Goal: Transaction & Acquisition: Purchase product/service

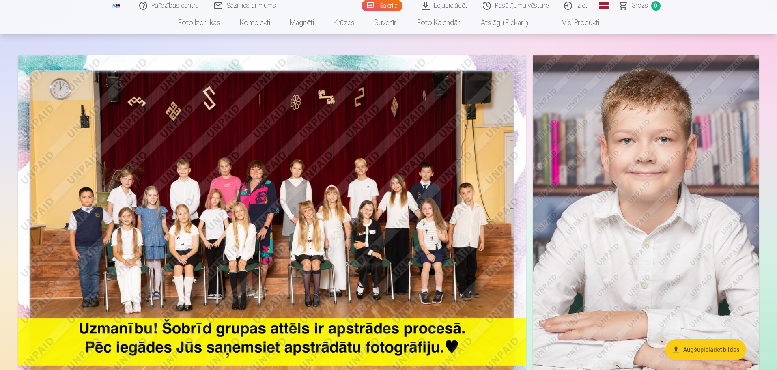
scroll to position [122, 0]
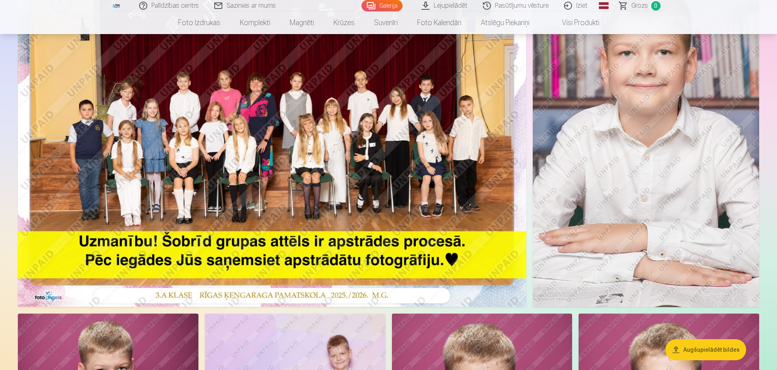
click at [255, 184] on img at bounding box center [272, 137] width 509 height 339
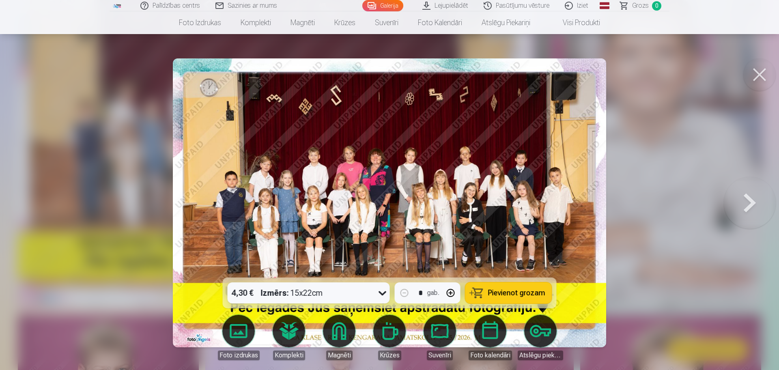
click at [382, 293] on icon at bounding box center [382, 293] width 13 height 13
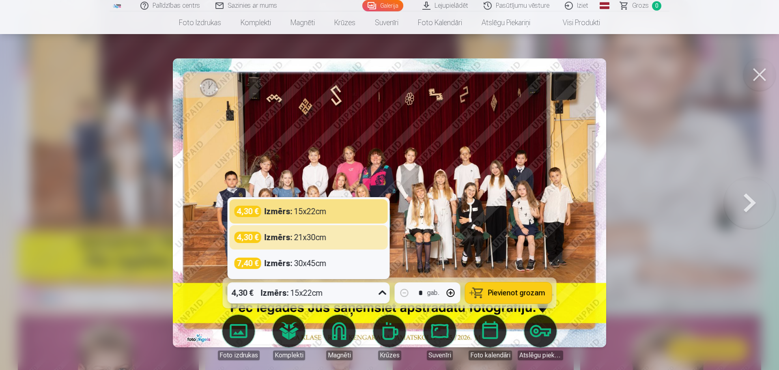
click at [290, 237] on strong "Izmērs :" at bounding box center [279, 237] width 28 height 11
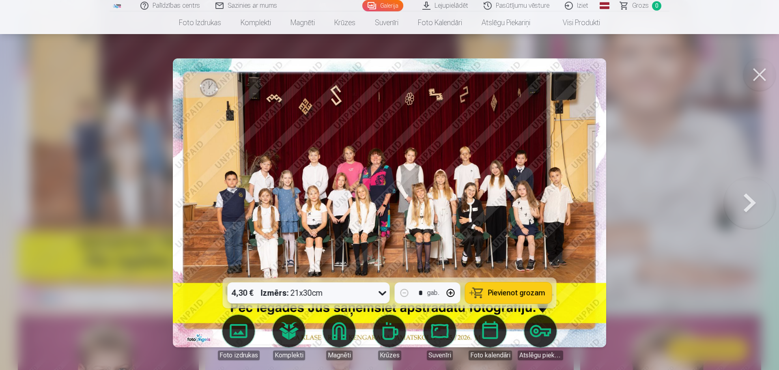
click at [511, 293] on span "Pievienot grozam" at bounding box center [516, 292] width 57 height 7
click at [748, 203] on button at bounding box center [750, 202] width 52 height 133
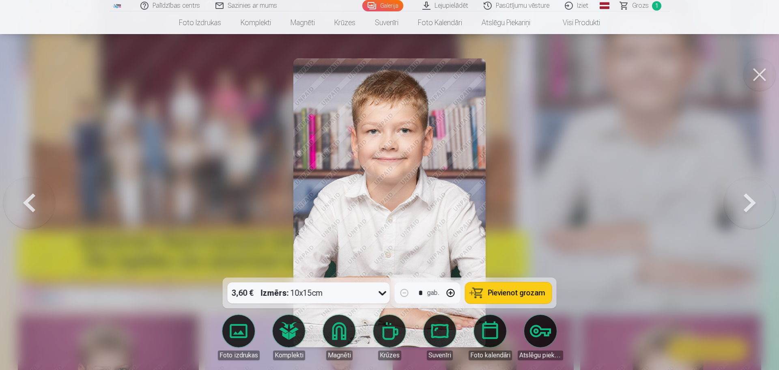
click at [748, 203] on button at bounding box center [750, 202] width 52 height 133
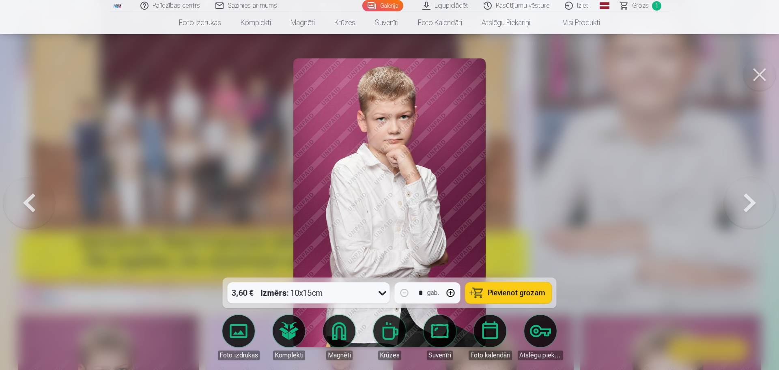
click at [748, 203] on button at bounding box center [750, 202] width 52 height 133
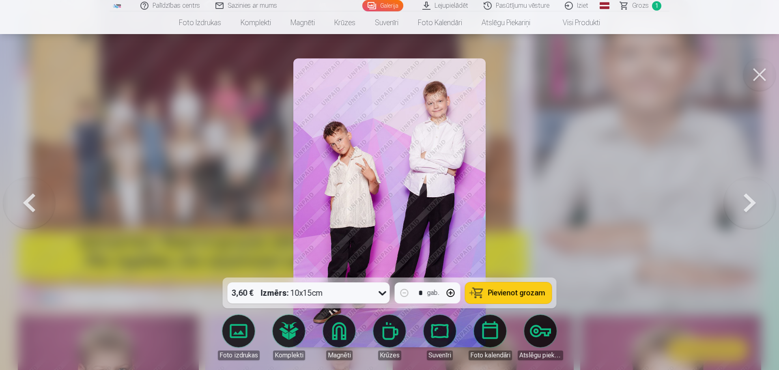
click at [748, 203] on button at bounding box center [750, 202] width 52 height 133
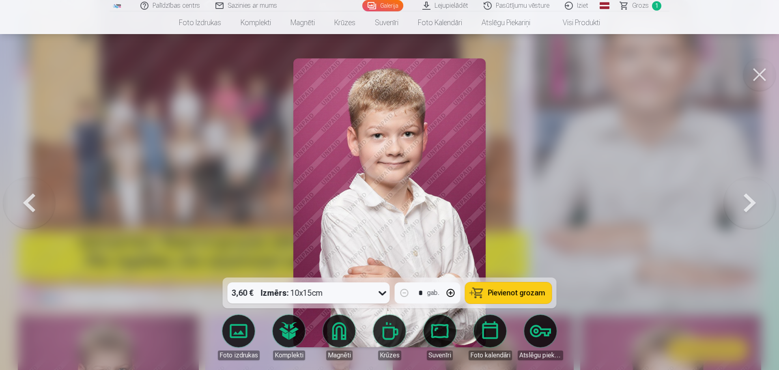
click at [748, 203] on button at bounding box center [750, 202] width 52 height 133
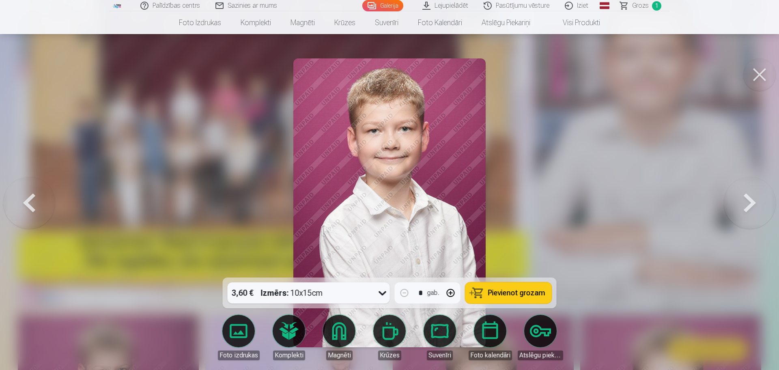
click at [748, 203] on button at bounding box center [750, 202] width 52 height 133
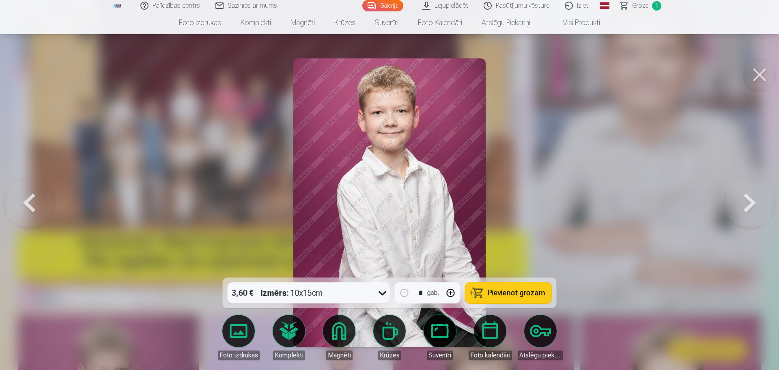
click at [748, 203] on button at bounding box center [750, 202] width 52 height 133
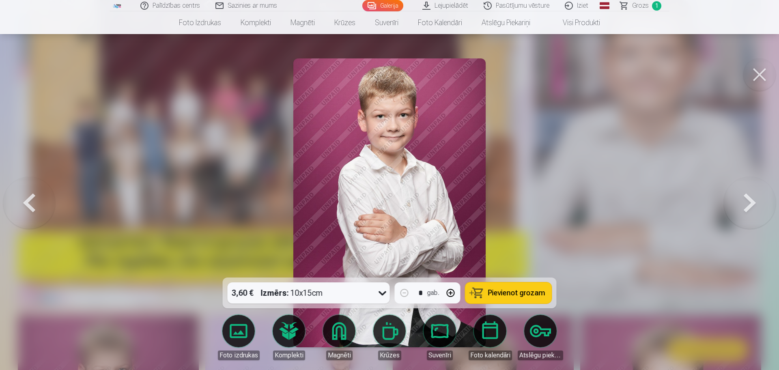
click at [748, 203] on button at bounding box center [750, 202] width 52 height 133
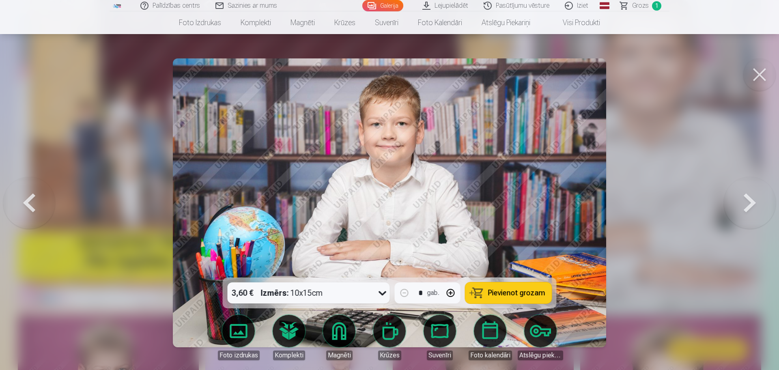
click at [748, 203] on button at bounding box center [750, 202] width 52 height 133
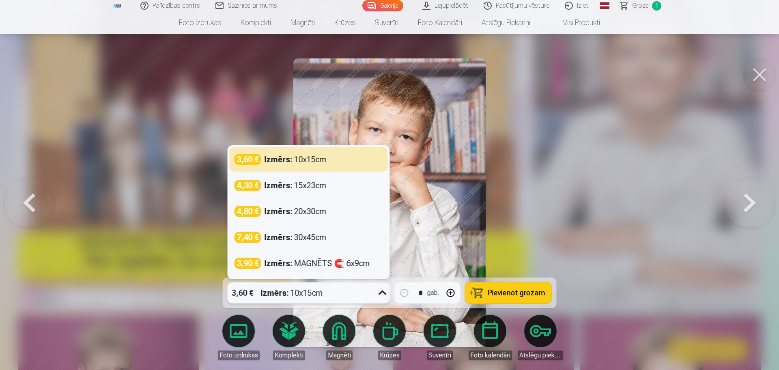
click at [383, 293] on icon at bounding box center [382, 293] width 13 height 13
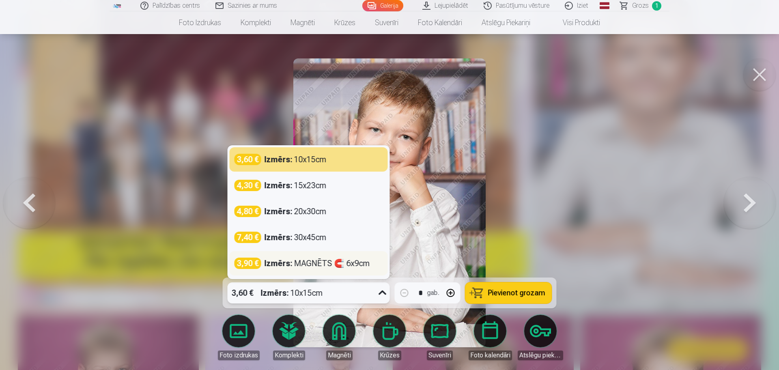
click at [279, 263] on strong "Izmērs :" at bounding box center [279, 263] width 28 height 11
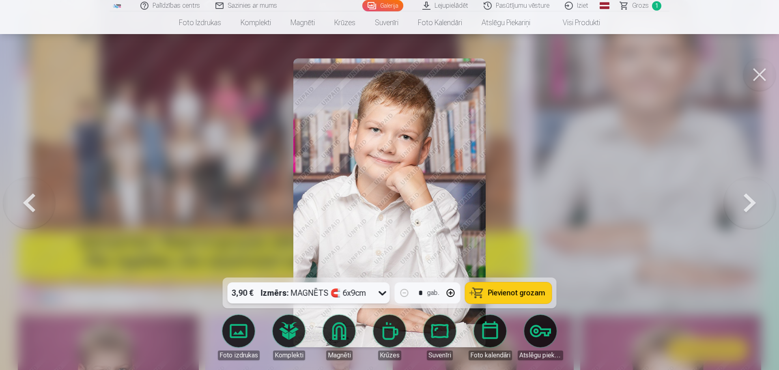
click at [451, 293] on button "button" at bounding box center [450, 292] width 19 height 19
click at [500, 291] on span "Pievienot grozam" at bounding box center [516, 292] width 57 height 7
type input "*"
click at [748, 200] on button at bounding box center [750, 202] width 52 height 133
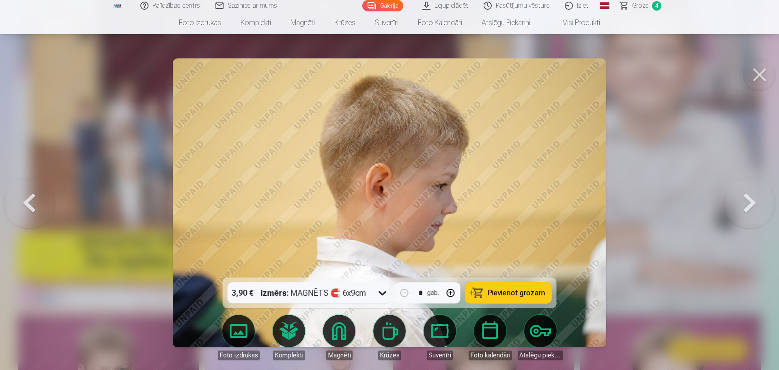
click at [748, 200] on button at bounding box center [750, 202] width 52 height 133
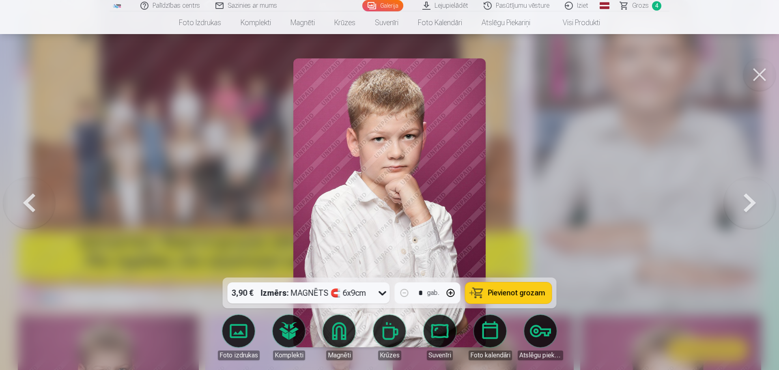
click at [748, 200] on button at bounding box center [750, 202] width 52 height 133
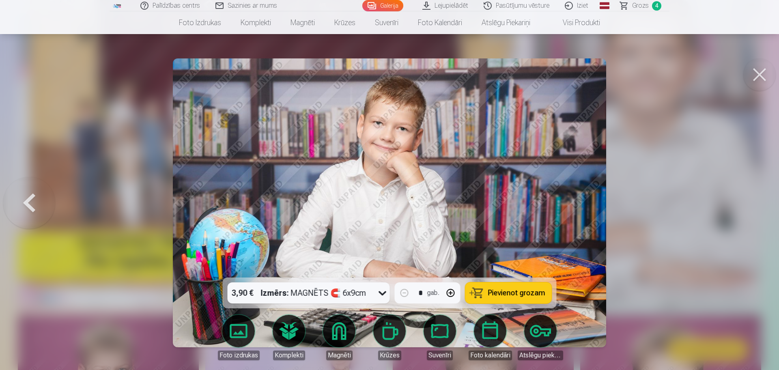
click at [761, 77] on button at bounding box center [760, 74] width 32 height 32
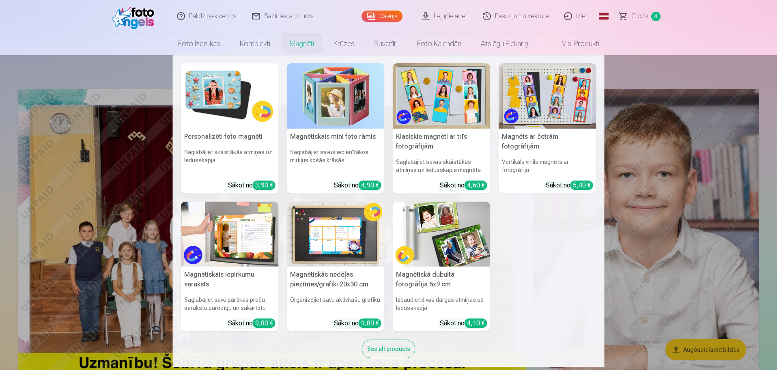
click at [393, 351] on div "See all products" at bounding box center [389, 349] width 54 height 19
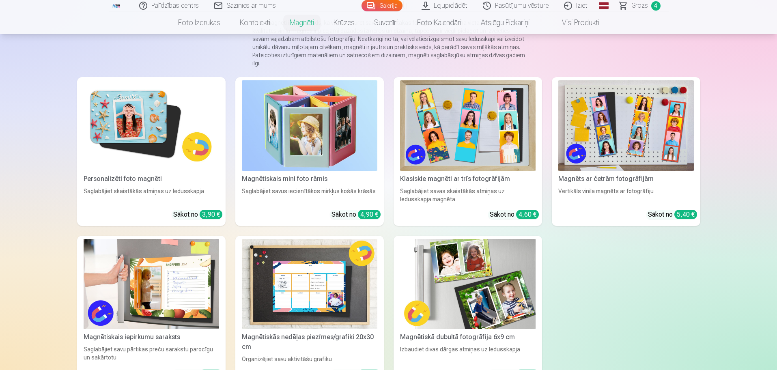
scroll to position [81, 0]
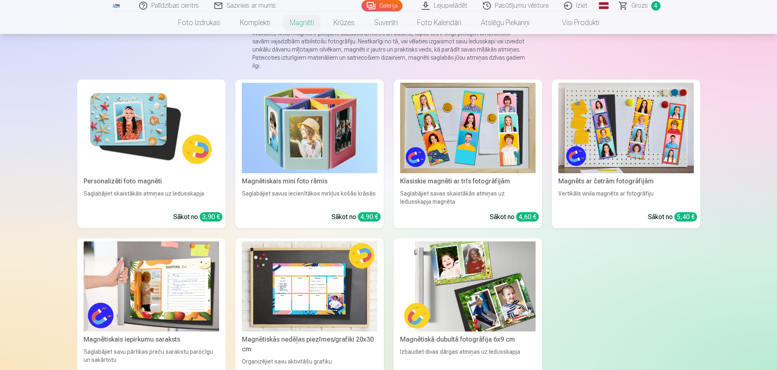
click at [128, 108] on img at bounding box center [152, 128] width 136 height 91
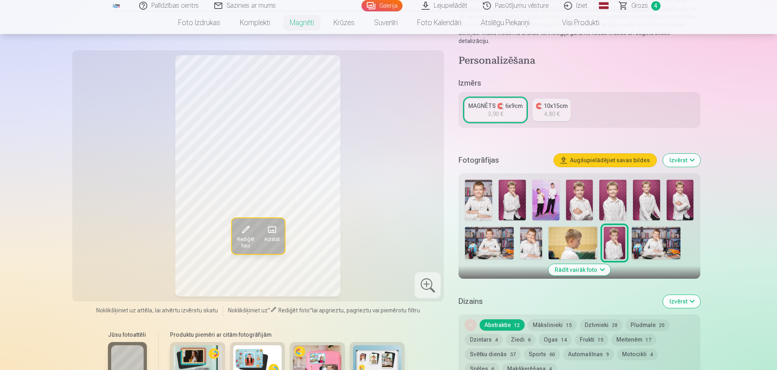
scroll to position [122, 0]
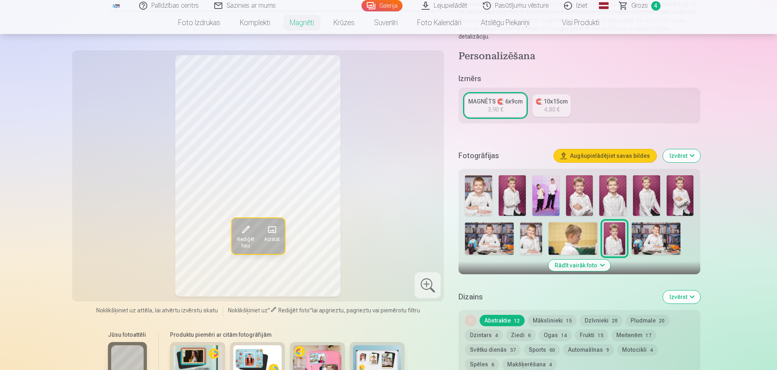
click at [530, 229] on img at bounding box center [531, 238] width 22 height 32
click at [600, 260] on button "Rādīt vairāk foto" at bounding box center [579, 265] width 62 height 11
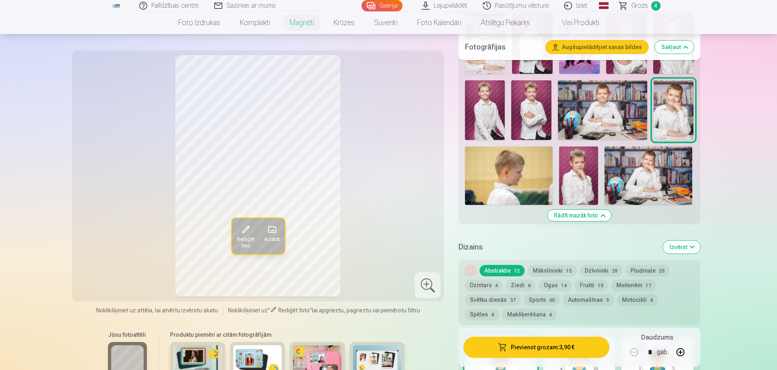
scroll to position [203, 0]
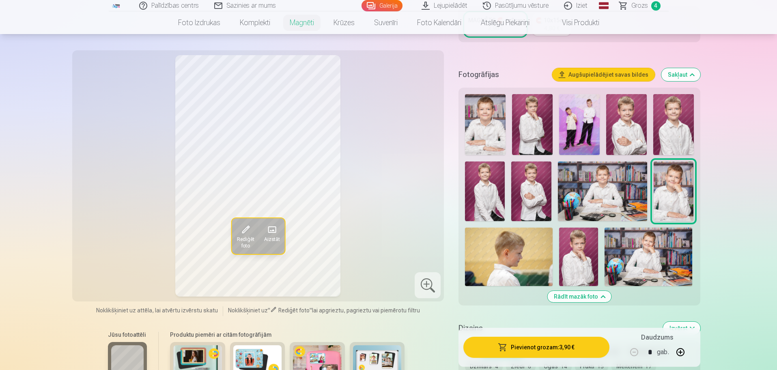
click at [481, 125] on img at bounding box center [485, 124] width 41 height 61
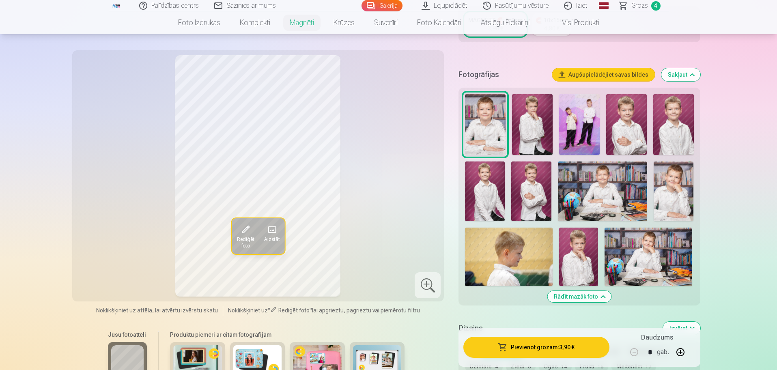
click at [678, 185] on img at bounding box center [674, 192] width 40 height 60
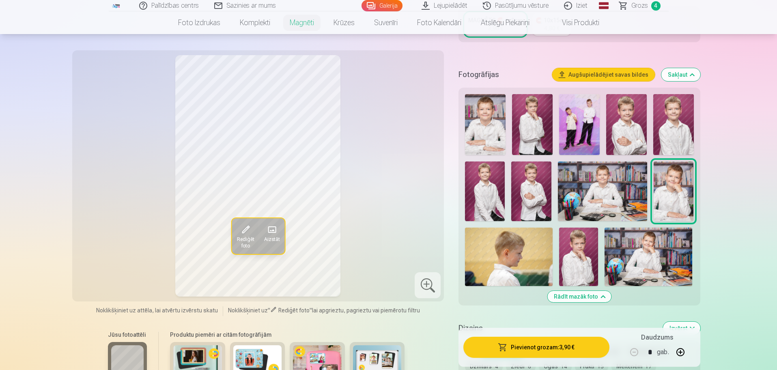
click at [593, 291] on button "Rādīt mazāk foto" at bounding box center [580, 296] width 64 height 11
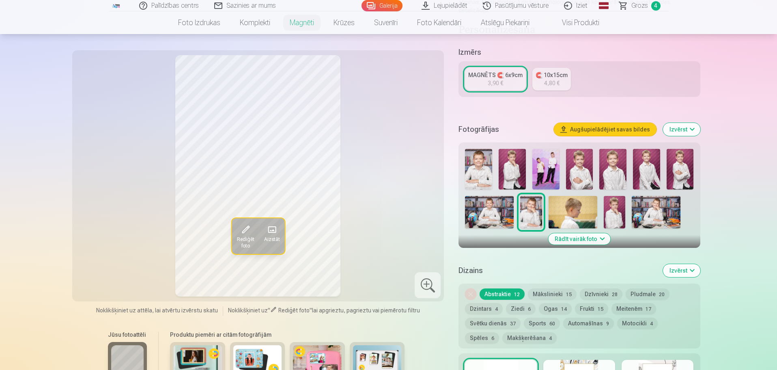
scroll to position [143, 0]
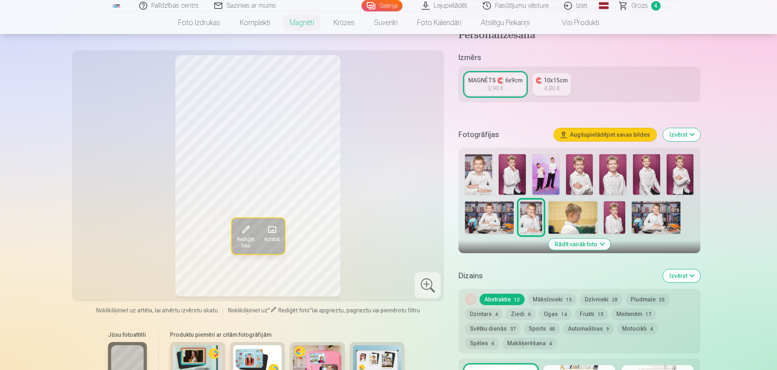
click at [587, 239] on button "Rādīt vairāk foto" at bounding box center [579, 244] width 62 height 11
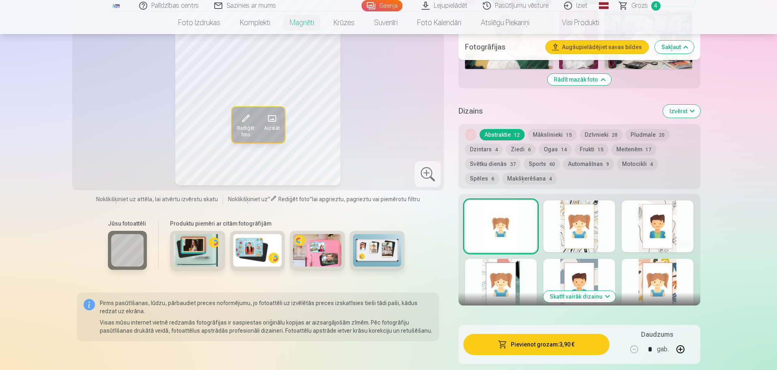
scroll to position [427, 0]
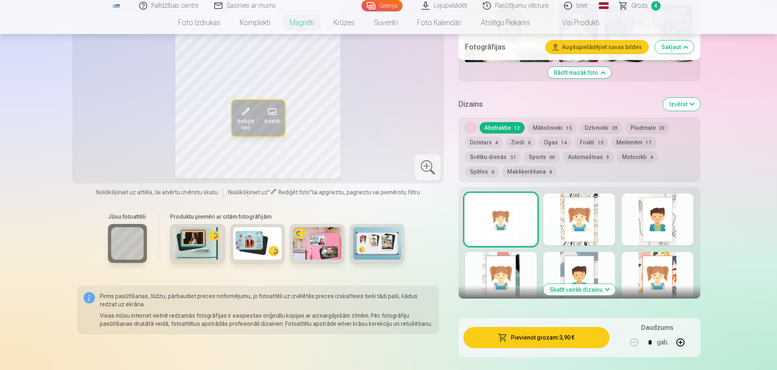
click at [507, 214] on div at bounding box center [501, 220] width 72 height 52
click at [581, 221] on div at bounding box center [579, 220] width 72 height 52
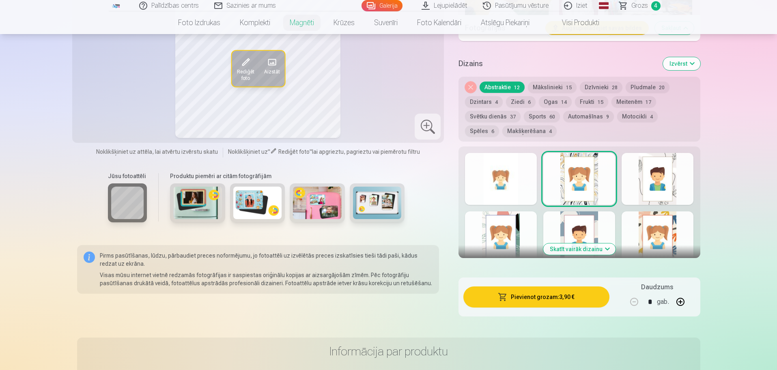
scroll to position [508, 0]
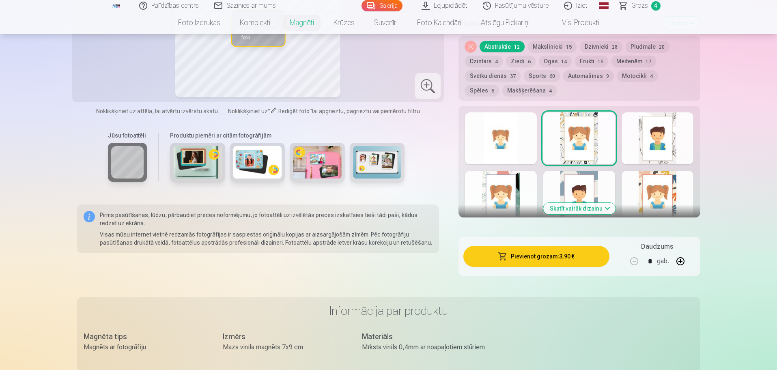
click at [607, 203] on button "Skatīt vairāk dizainu" at bounding box center [579, 208] width 72 height 11
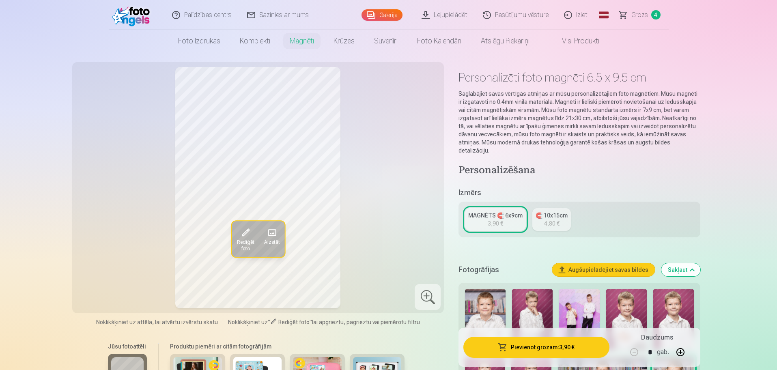
scroll to position [0, 0]
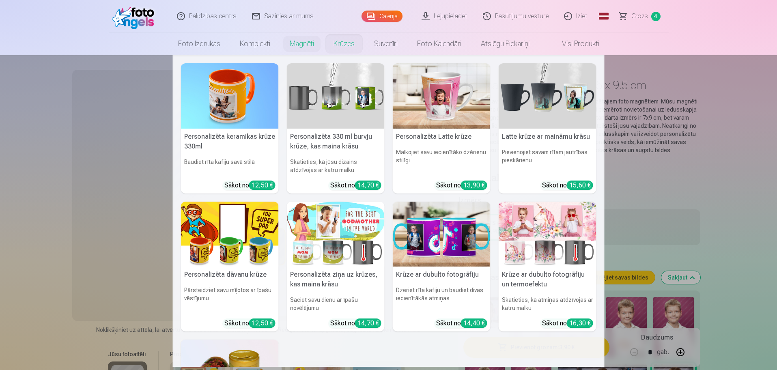
click at [347, 43] on link "Krūzes" at bounding box center [344, 43] width 41 height 23
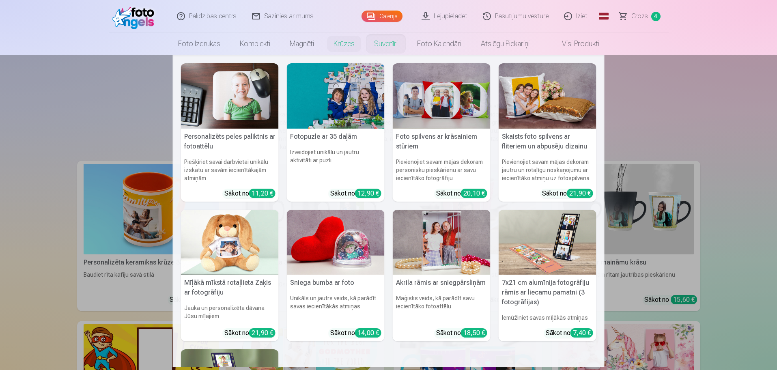
click at [387, 41] on link "Suvenīri" at bounding box center [385, 43] width 43 height 23
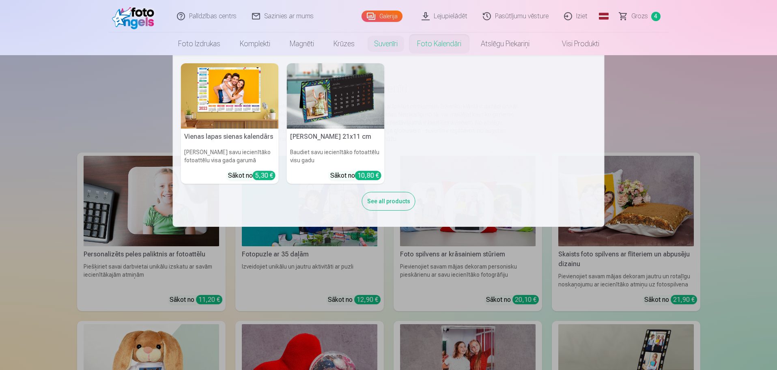
click at [454, 42] on link "Foto kalendāri" at bounding box center [440, 43] width 64 height 23
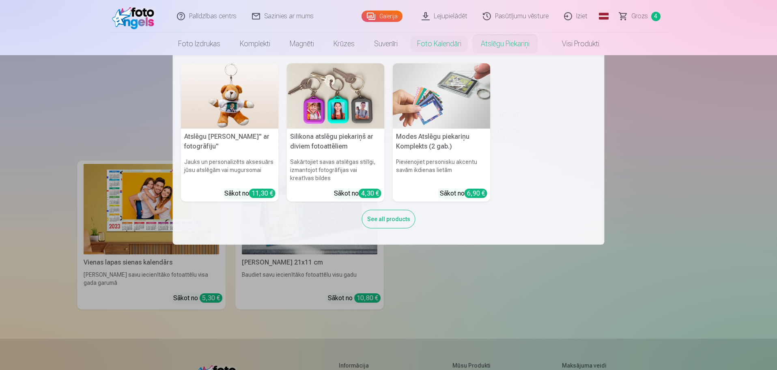
click at [499, 45] on link "Atslēgu piekariņi" at bounding box center [505, 43] width 68 height 23
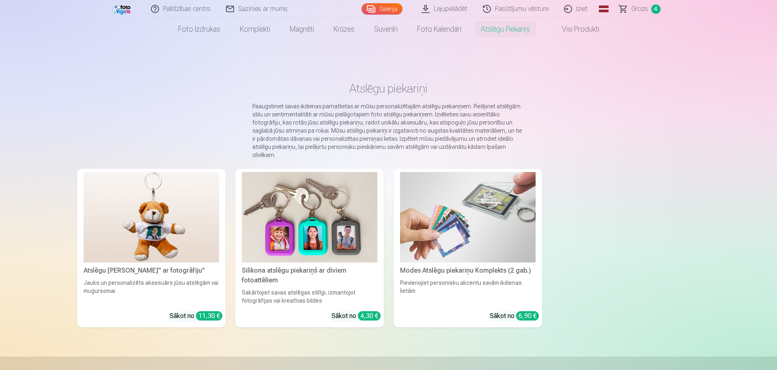
scroll to position [41, 0]
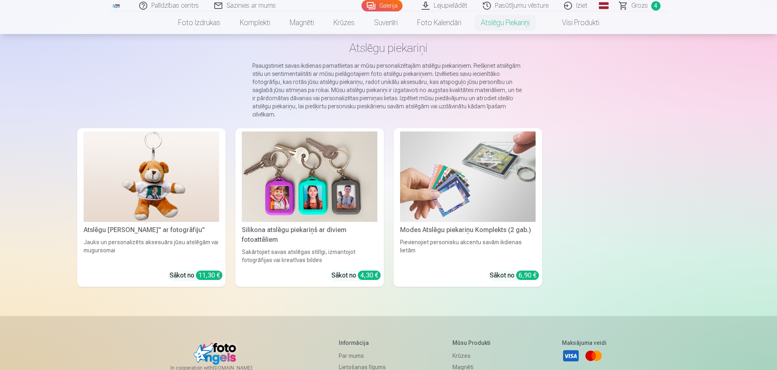
click at [329, 225] on div "Silikona atslēgu piekariņš ar diviem fotoattēliem" at bounding box center [310, 234] width 142 height 19
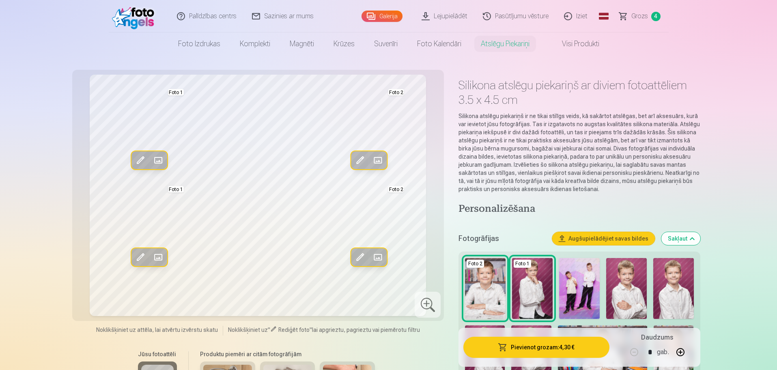
click at [640, 18] on span "Grozs" at bounding box center [640, 16] width 17 height 10
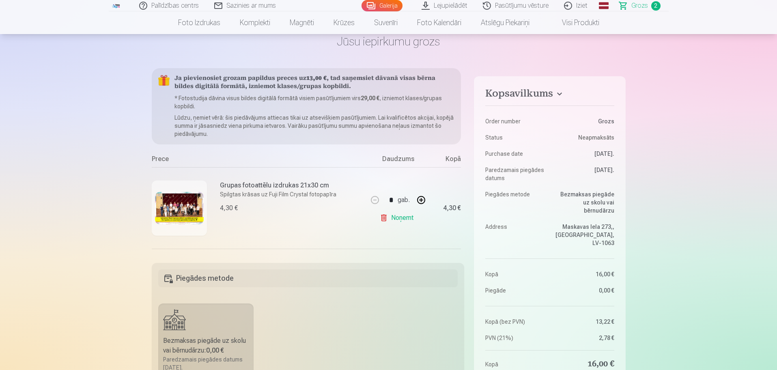
scroll to position [79, 0]
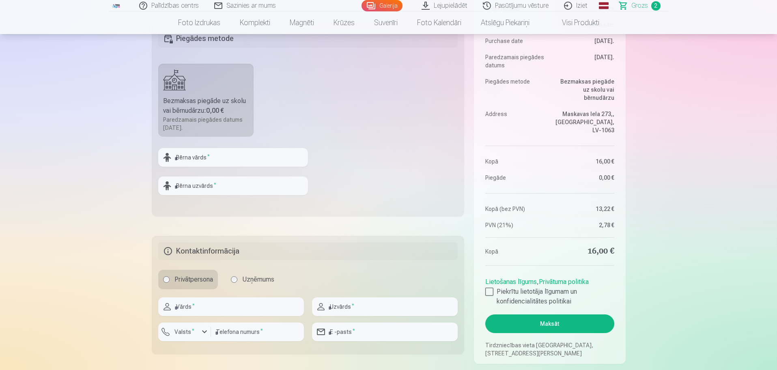
scroll to position [284, 0]
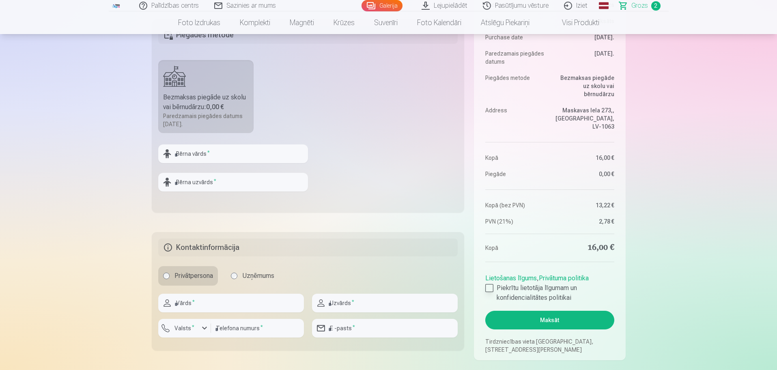
click at [490, 289] on div at bounding box center [489, 288] width 8 height 8
click at [196, 156] on input "text" at bounding box center [233, 153] width 150 height 19
type input "*******"
click at [205, 183] on input "text" at bounding box center [233, 182] width 150 height 19
type input "*********"
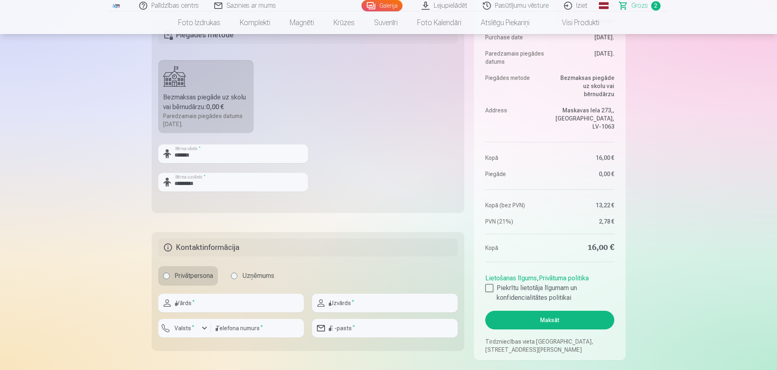
click at [206, 302] on input "text" at bounding box center [231, 303] width 146 height 19
type input "*******"
type input "*********"
click at [229, 332] on input "number" at bounding box center [257, 328] width 93 height 19
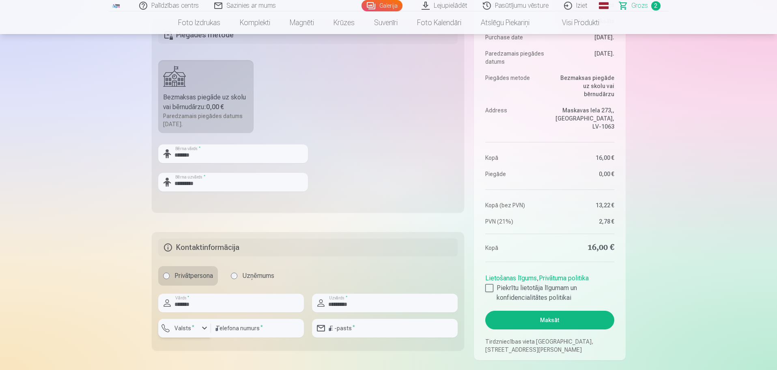
click at [196, 330] on label "Valsts *" at bounding box center [184, 328] width 26 height 8
click at [201, 366] on li "+371 Latvija" at bounding box center [215, 367] width 101 height 16
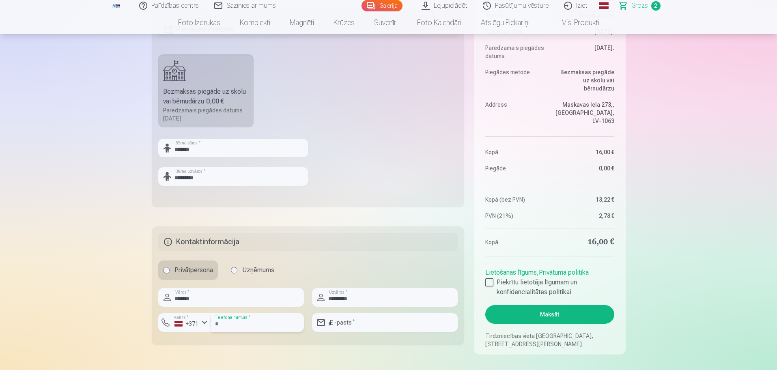
click at [235, 321] on input "number" at bounding box center [257, 322] width 93 height 19
type input "********"
click at [354, 324] on input "email" at bounding box center [385, 322] width 146 height 19
type input "**********"
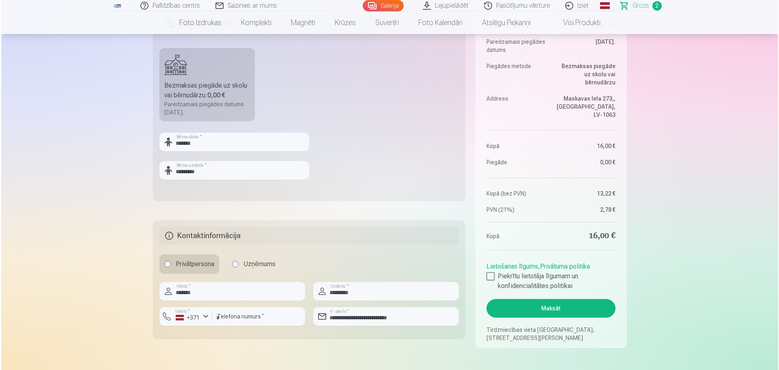
scroll to position [330, 0]
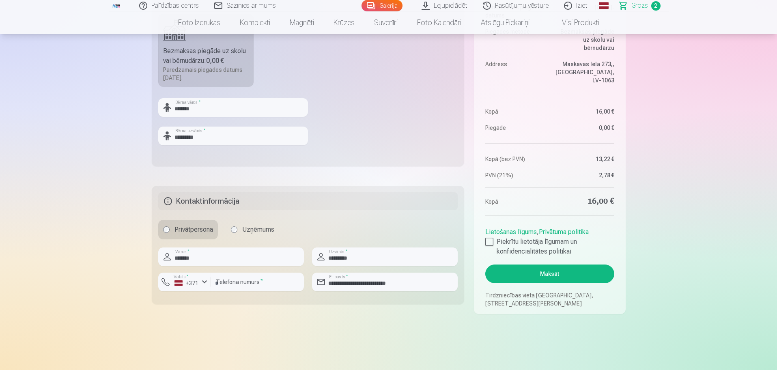
click at [577, 273] on button "Maksāt" at bounding box center [549, 274] width 129 height 19
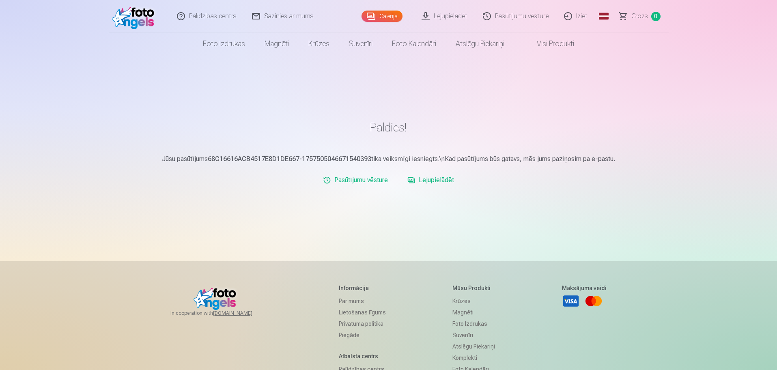
click at [515, 18] on link "Pasūtījumu vēsture" at bounding box center [516, 16] width 81 height 32
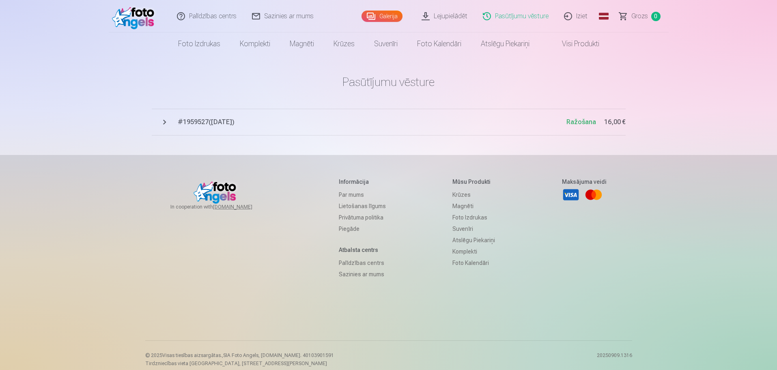
click at [392, 18] on link "Galerija" at bounding box center [382, 16] width 41 height 11
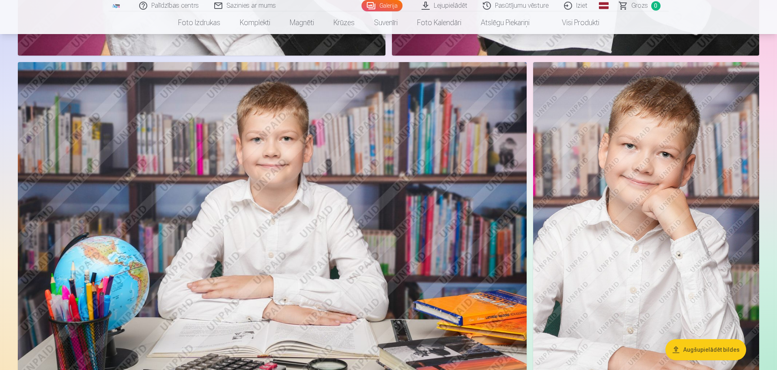
scroll to position [1258, 0]
